Goal: Find specific fact: Find specific fact

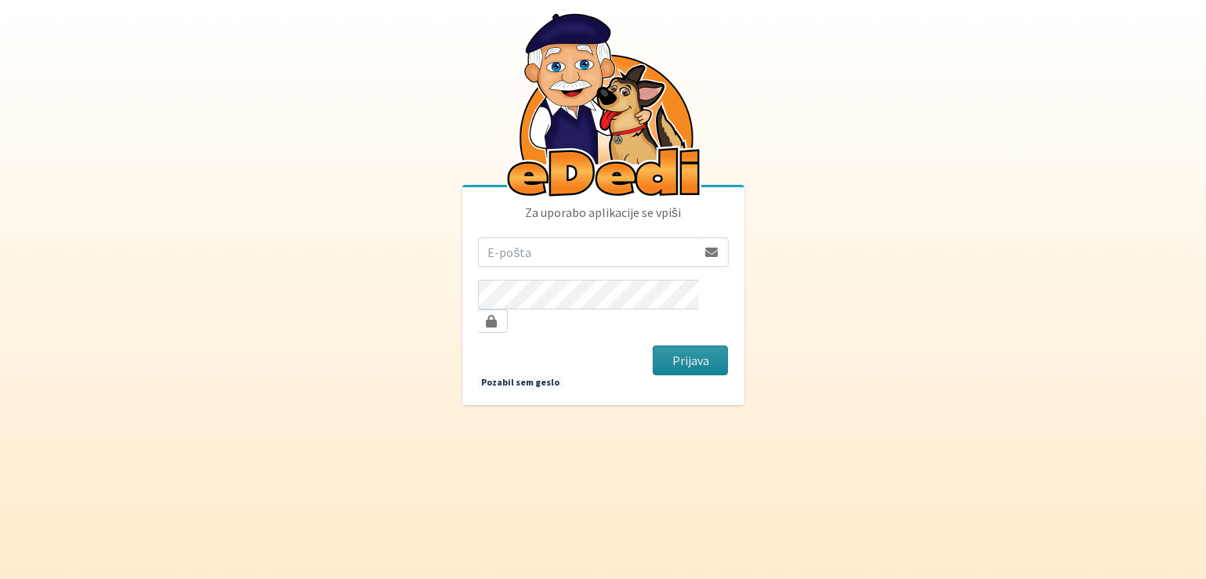
type input "[EMAIL_ADDRESS][DOMAIN_NAME]"
click at [694, 354] on button "Prijava" at bounding box center [691, 361] width 76 height 30
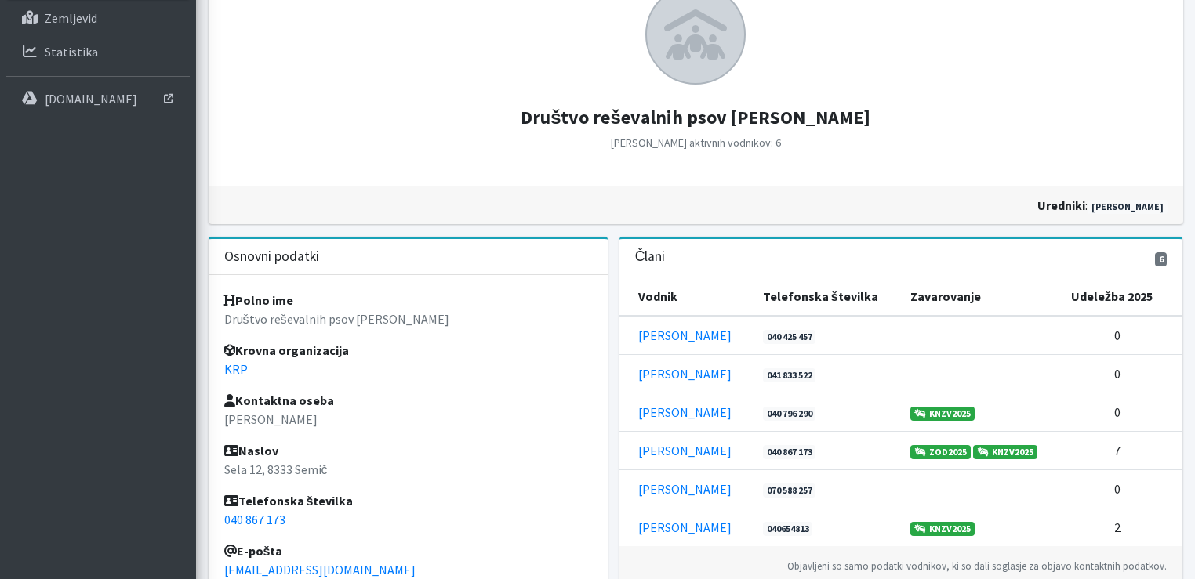
scroll to position [235, 0]
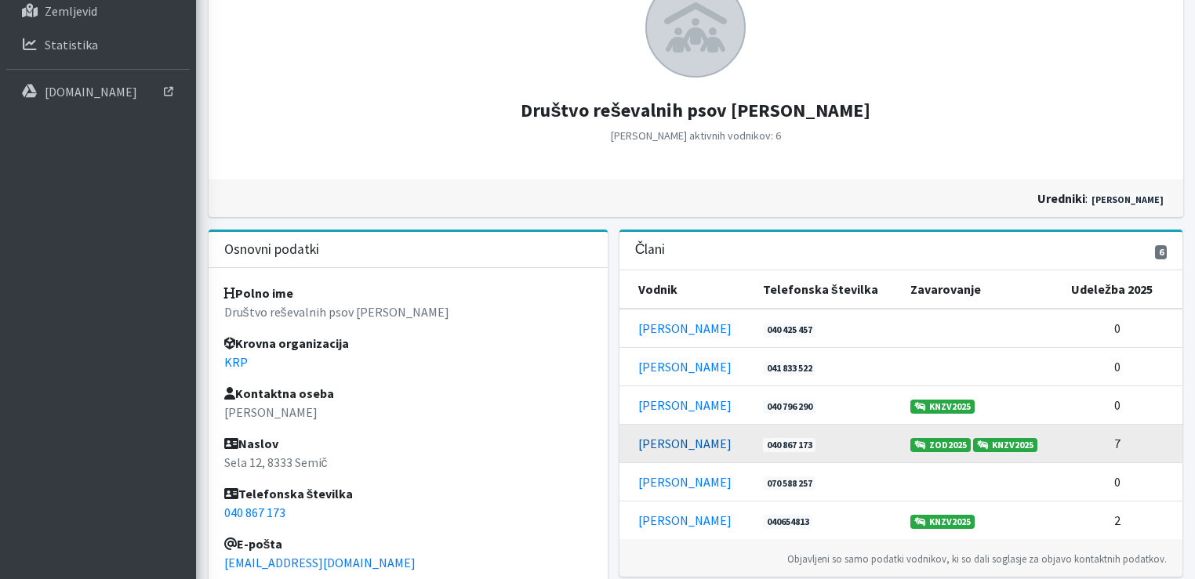
click at [677, 437] on link "[PERSON_NAME]" at bounding box center [684, 444] width 93 height 16
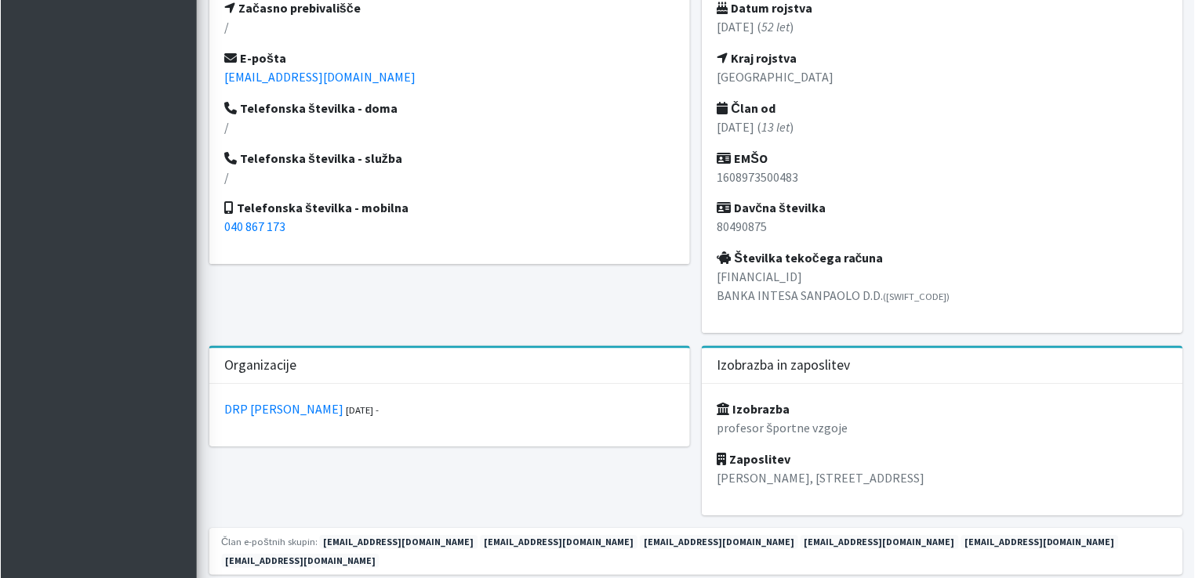
scroll to position [862, 0]
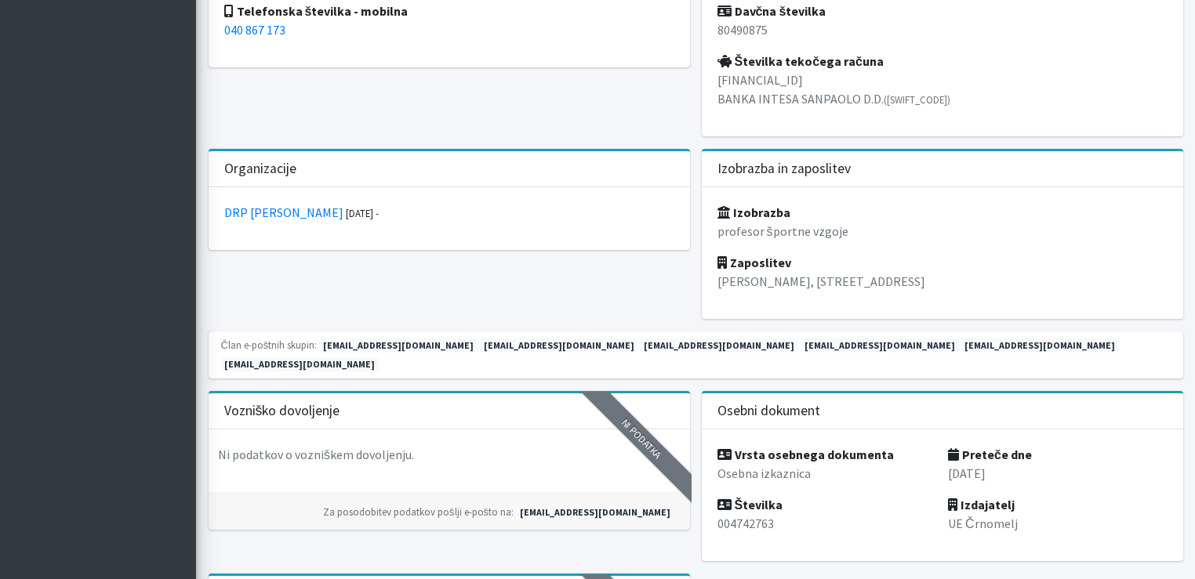
drag, startPoint x: 853, startPoint y: 76, endPoint x: 720, endPoint y: 84, distance: 133.5
click at [720, 84] on p "SI56 1010 0006 2470 905 BANKA INTESA SANPAOLO D.D. (BAKOSI2XIBO)" at bounding box center [942, 90] width 450 height 38
copy p "[FINANCIAL_ID]"
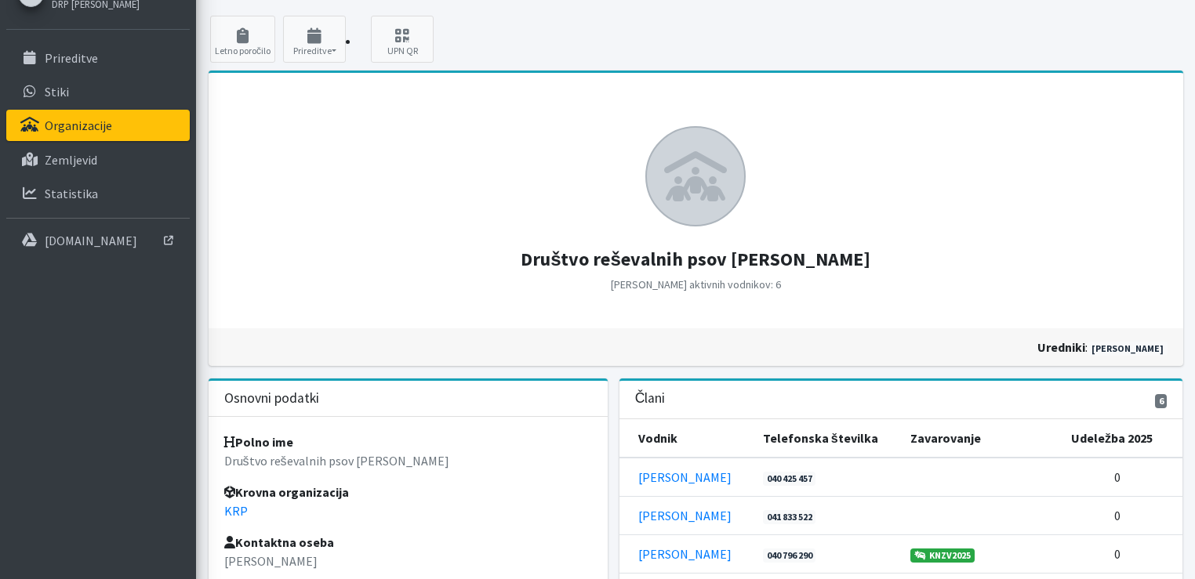
scroll to position [314, 0]
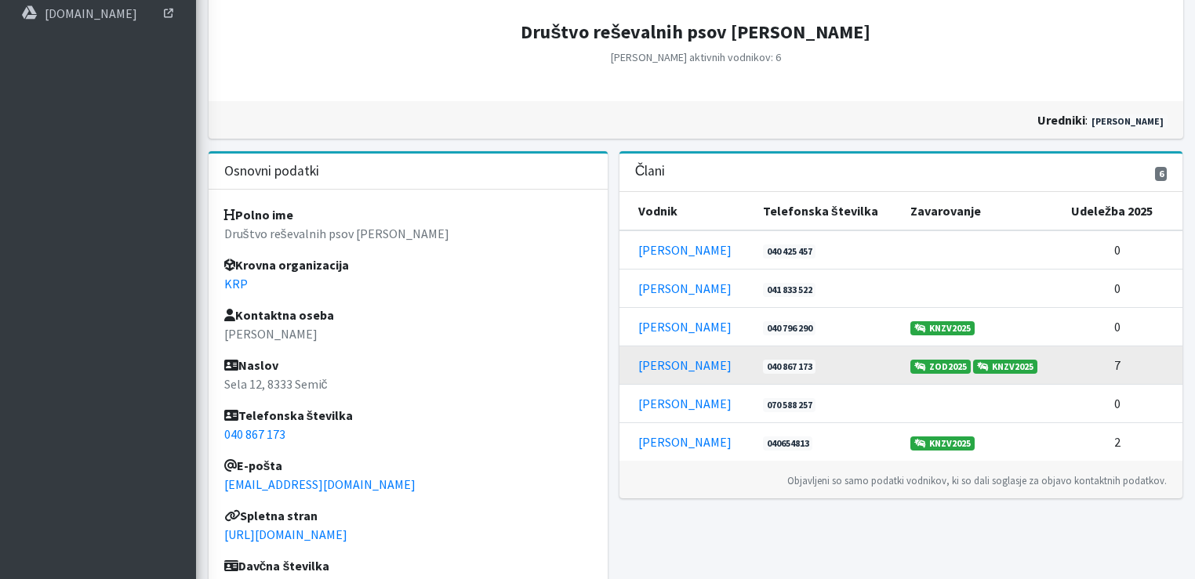
click at [668, 371] on td "[PERSON_NAME]" at bounding box center [686, 365] width 134 height 38
click at [675, 361] on link "[PERSON_NAME]" at bounding box center [684, 365] width 93 height 16
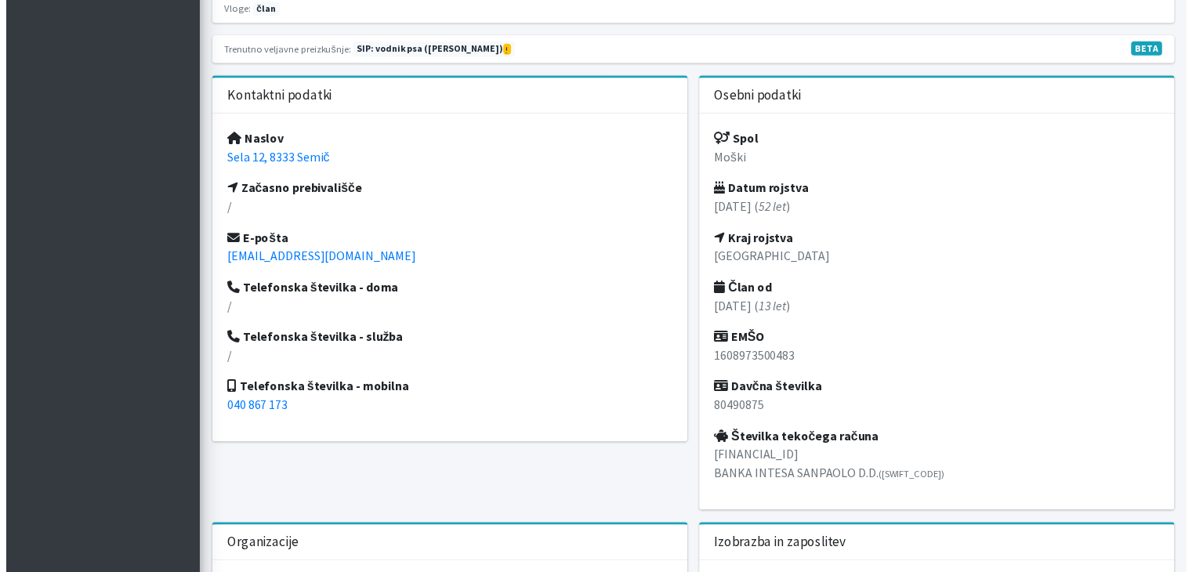
scroll to position [549, 0]
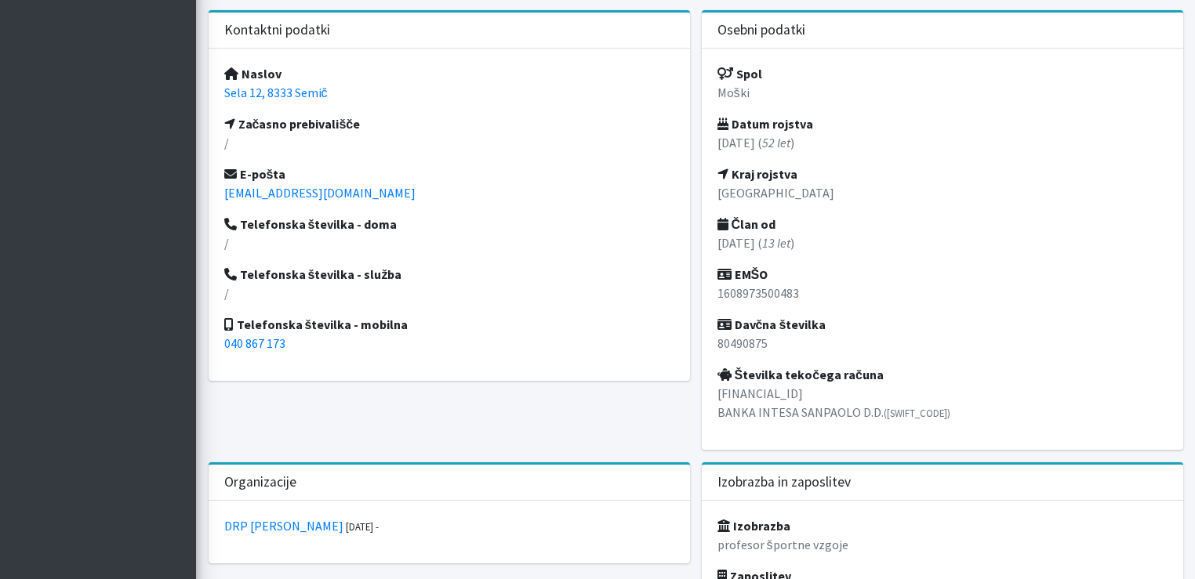
drag, startPoint x: 848, startPoint y: 393, endPoint x: 718, endPoint y: 399, distance: 130.2
click at [718, 399] on p "[FINANCIAL_ID] BANKA INTESA SANPAOLO D.D. ([SWIFT_CODE])" at bounding box center [942, 403] width 450 height 38
copy p "[FINANCIAL_ID]"
